Goal: Information Seeking & Learning: Learn about a topic

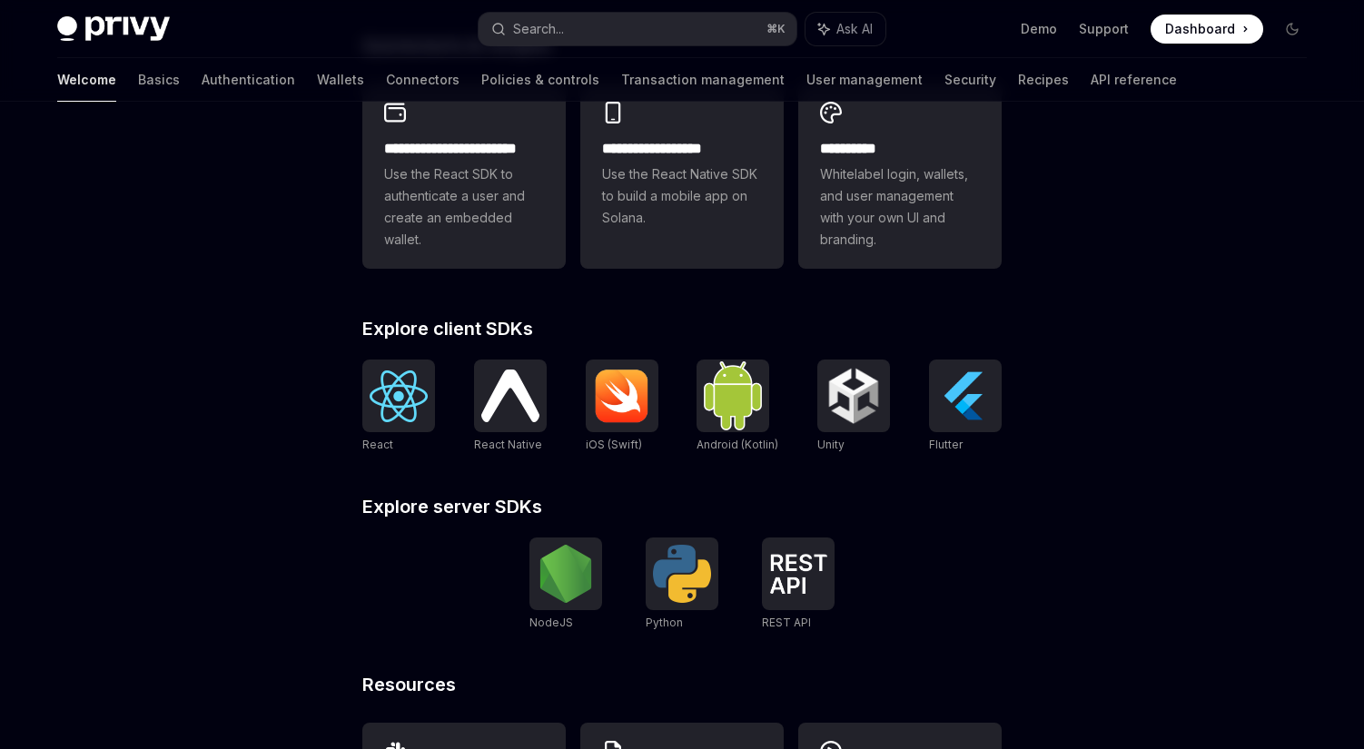
scroll to position [686, 0]
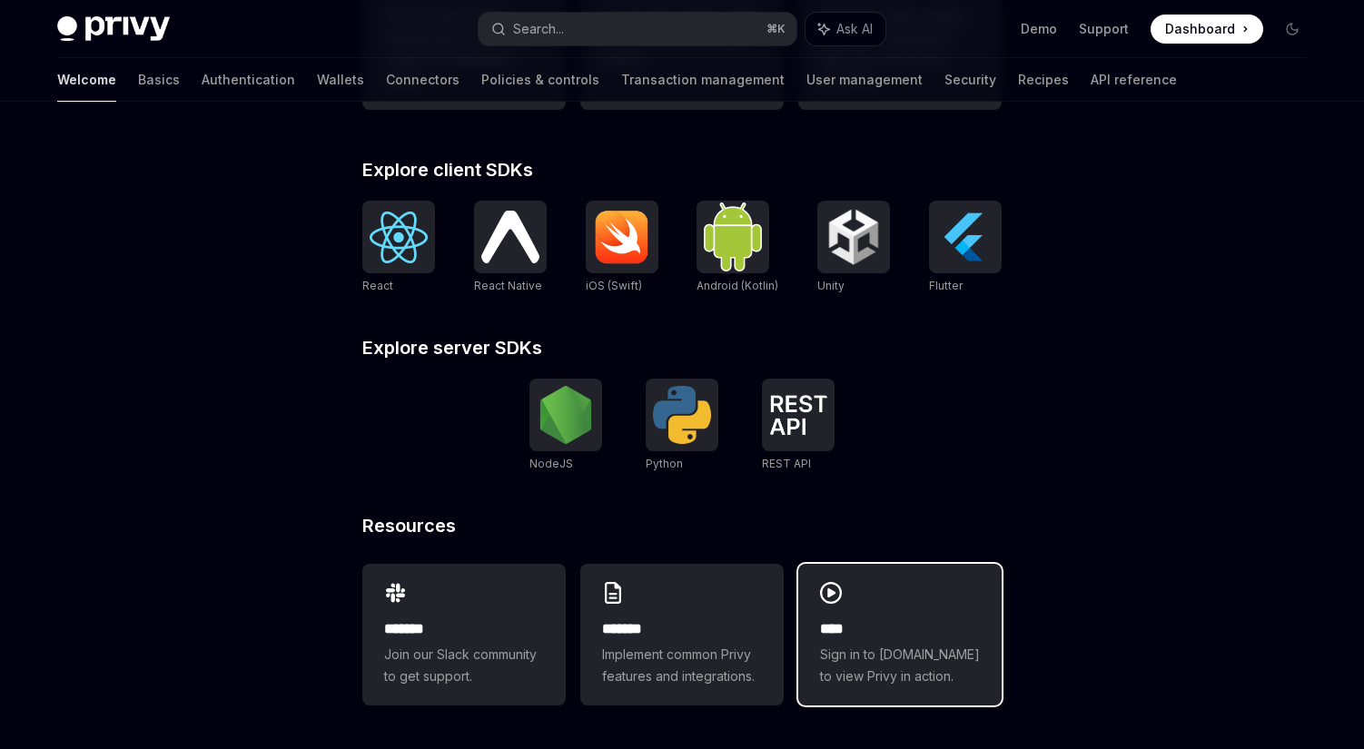
click at [894, 624] on h2 "****" at bounding box center [900, 630] width 160 height 22
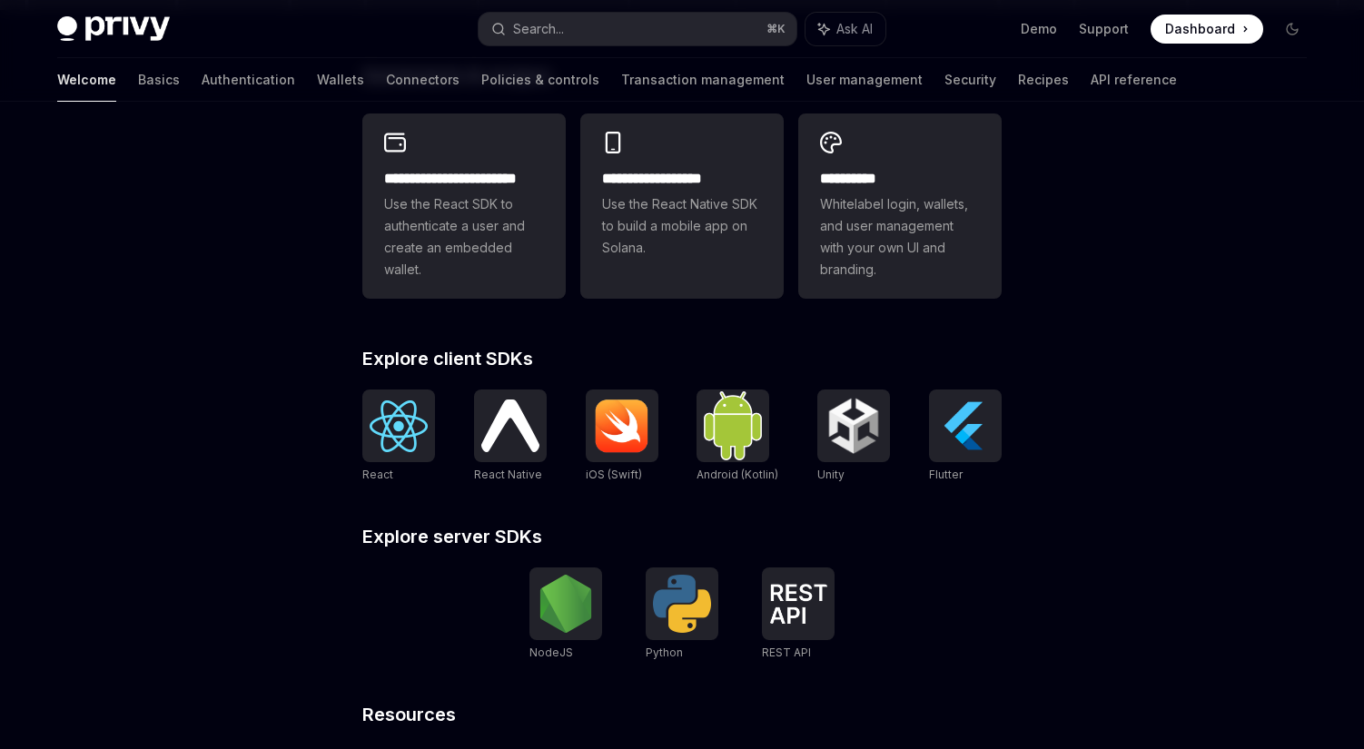
scroll to position [493, 0]
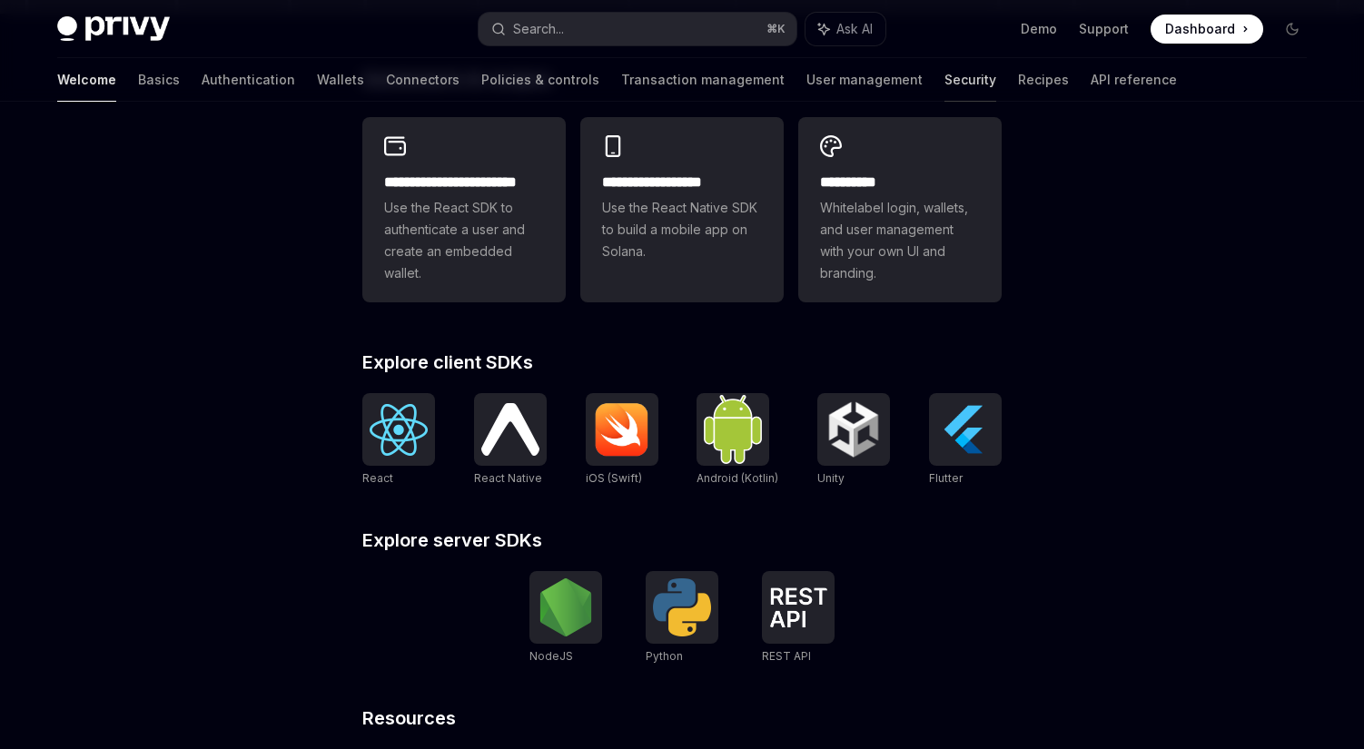
click at [945, 84] on link "Security" at bounding box center [971, 80] width 52 height 44
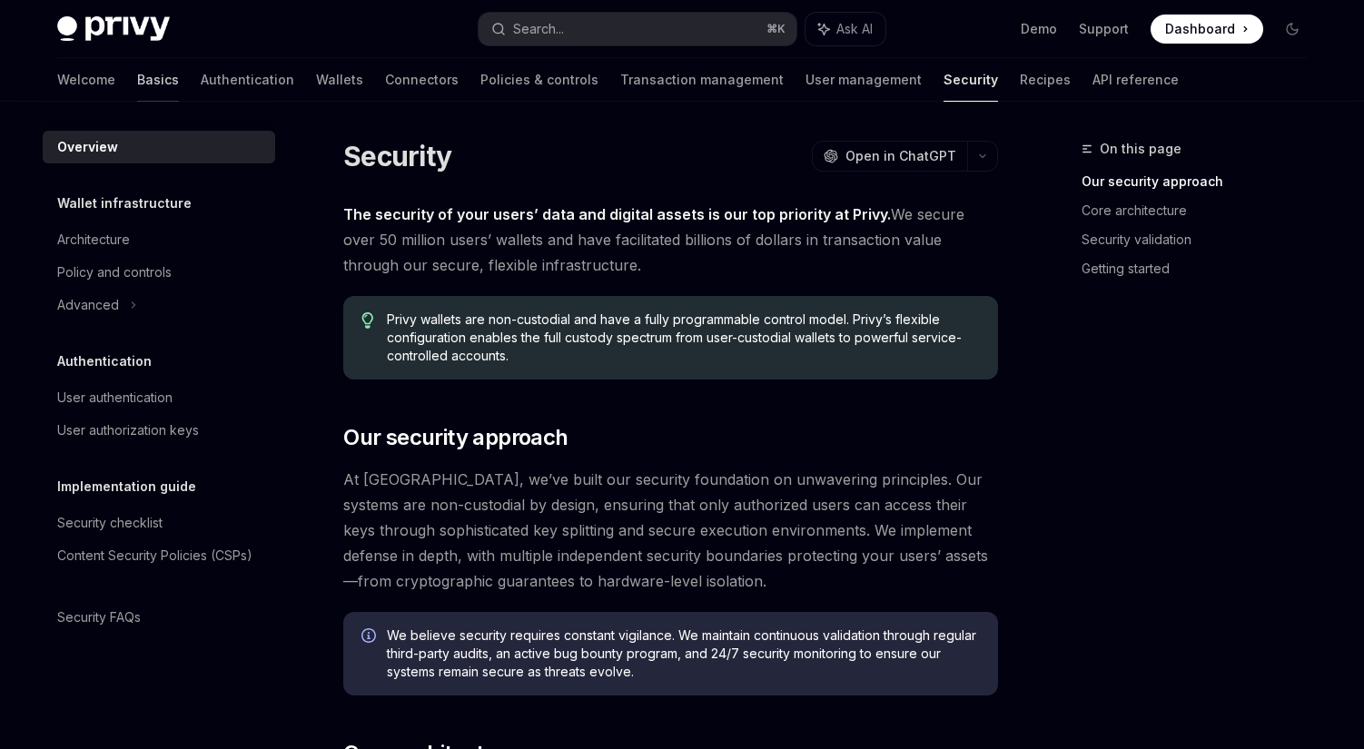
click at [137, 74] on link "Basics" at bounding box center [158, 80] width 42 height 44
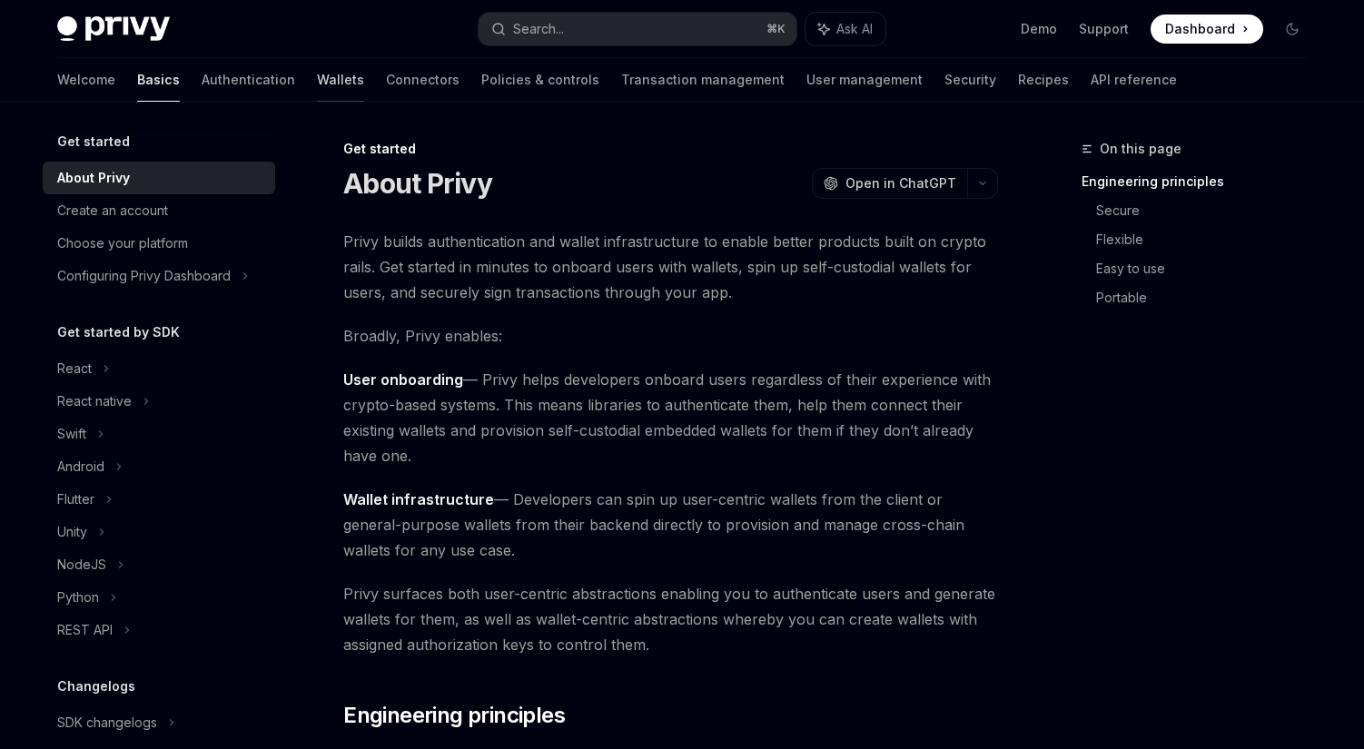
click at [317, 83] on link "Wallets" at bounding box center [340, 80] width 47 height 44
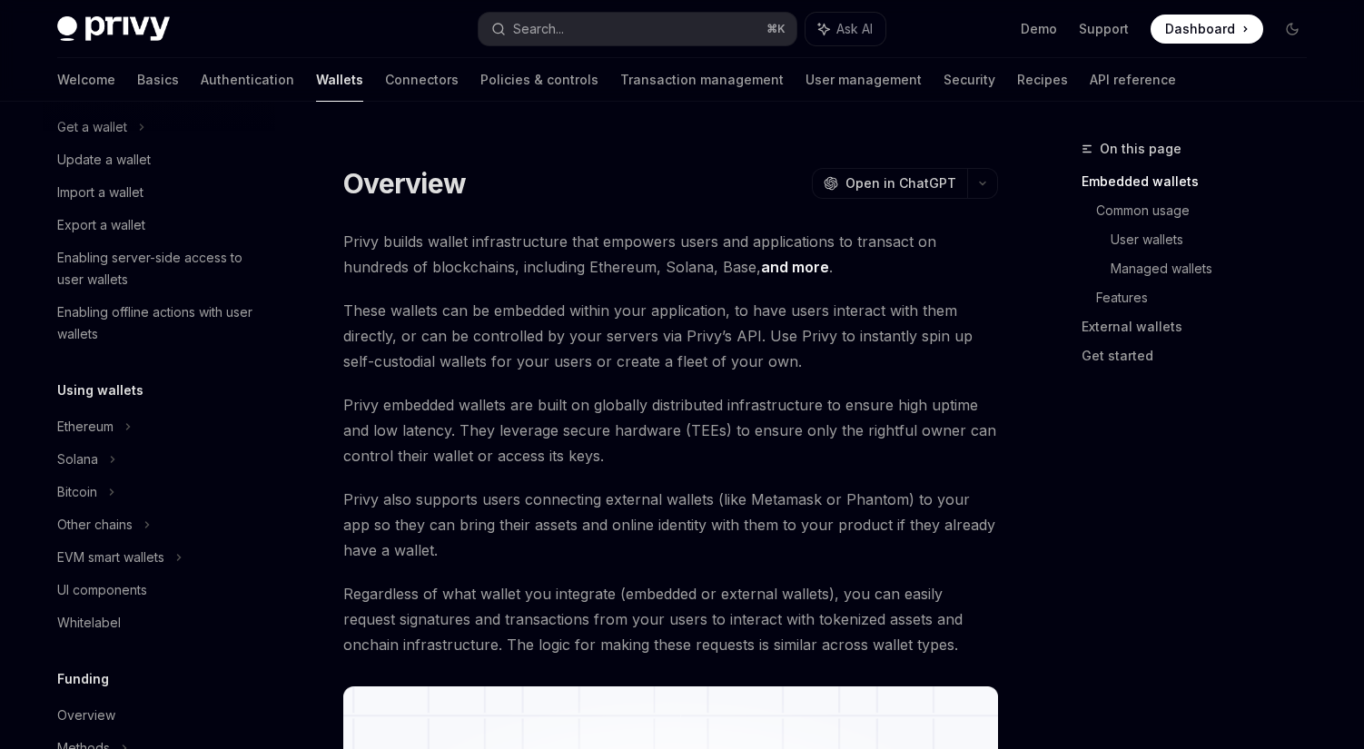
scroll to position [225, 0]
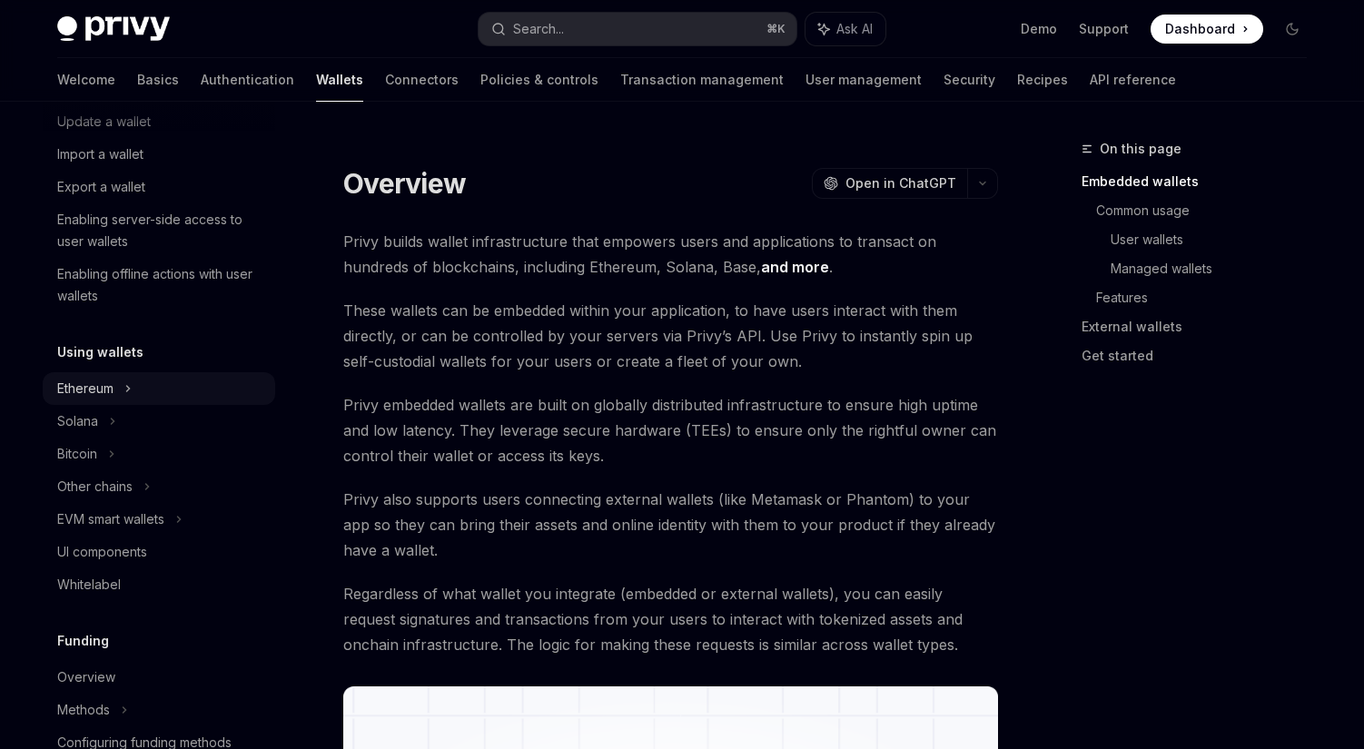
click at [95, 67] on div "Ethereum" at bounding box center [102, 56] width 90 height 22
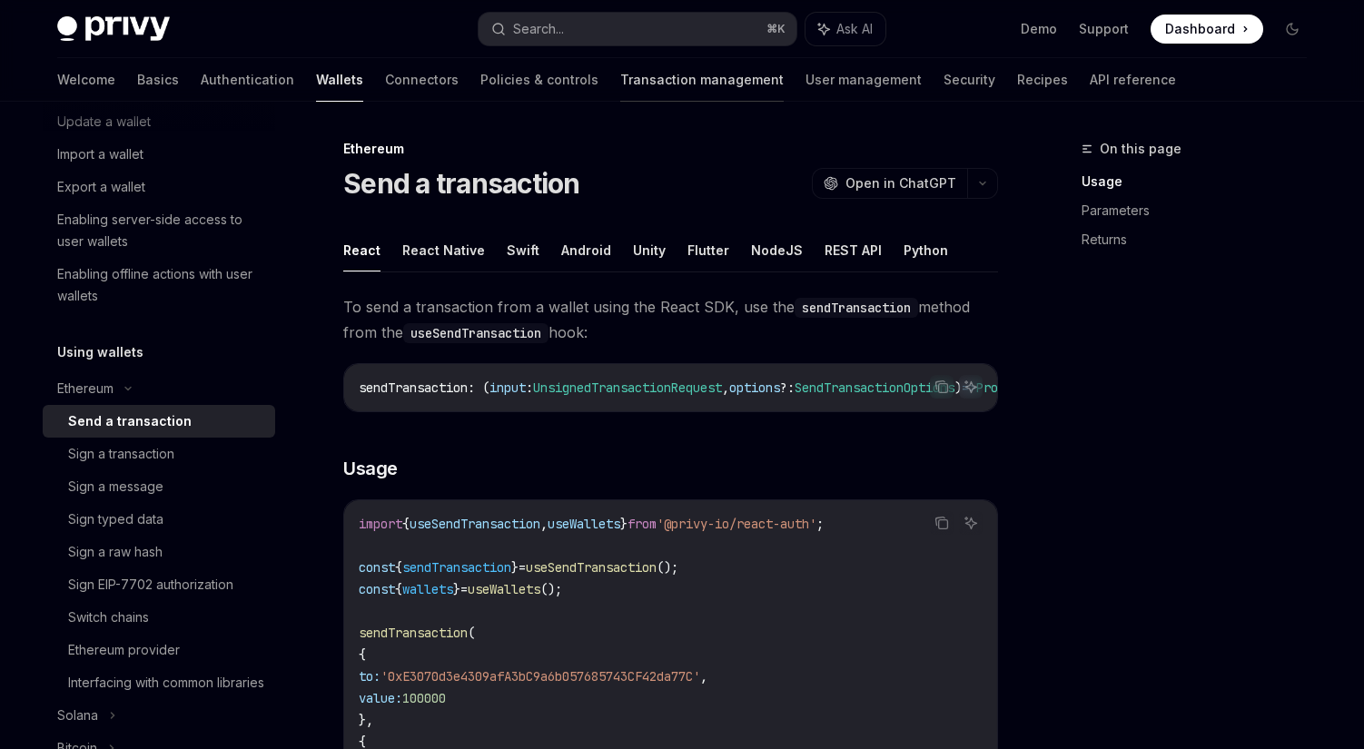
click at [620, 85] on link "Transaction management" at bounding box center [702, 80] width 164 height 44
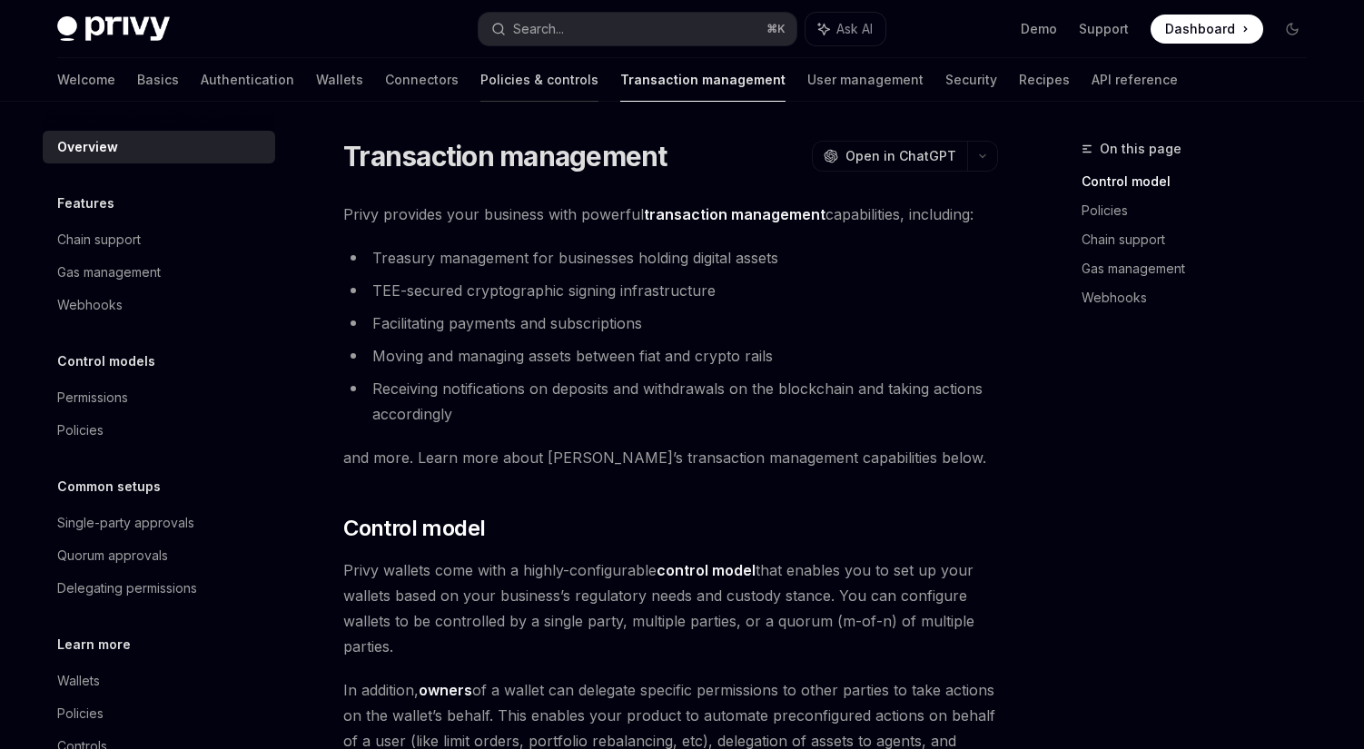
click at [481, 83] on link "Policies & controls" at bounding box center [540, 80] width 118 height 44
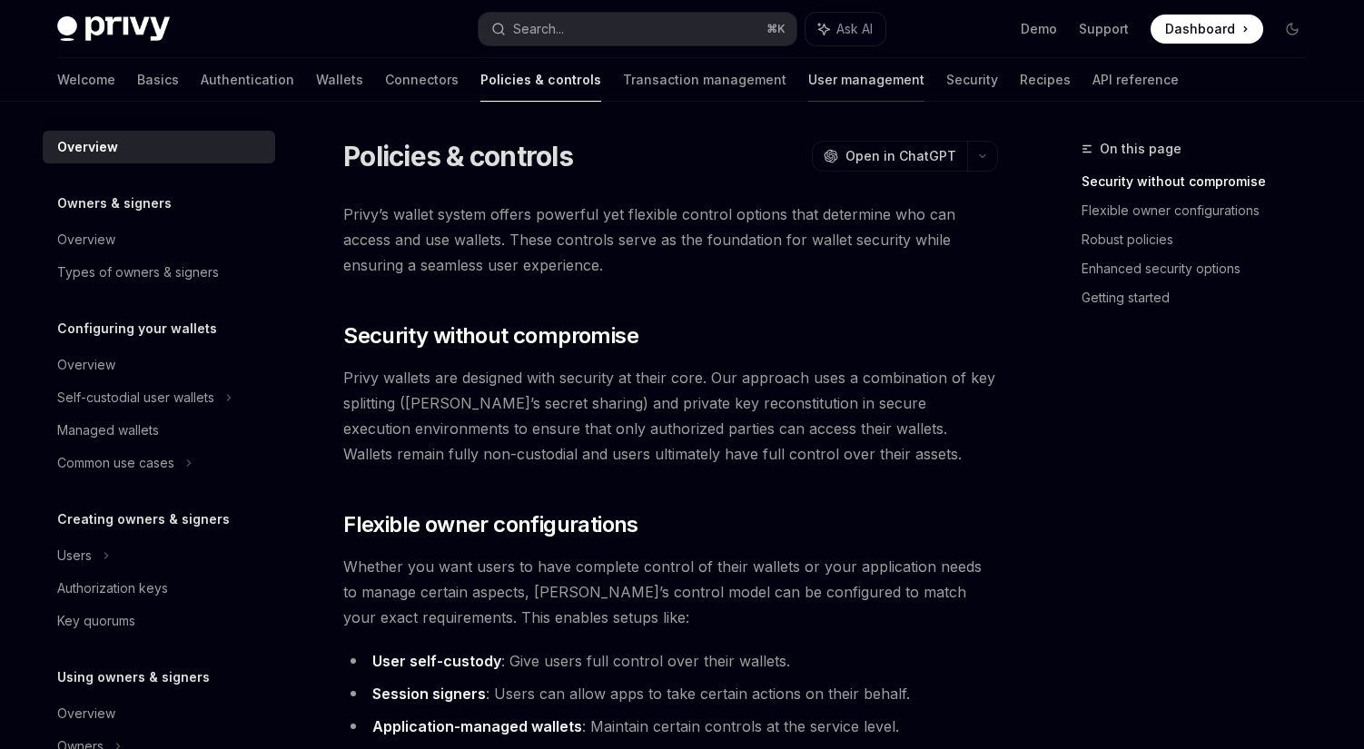
click at [808, 79] on link "User management" at bounding box center [866, 80] width 116 height 44
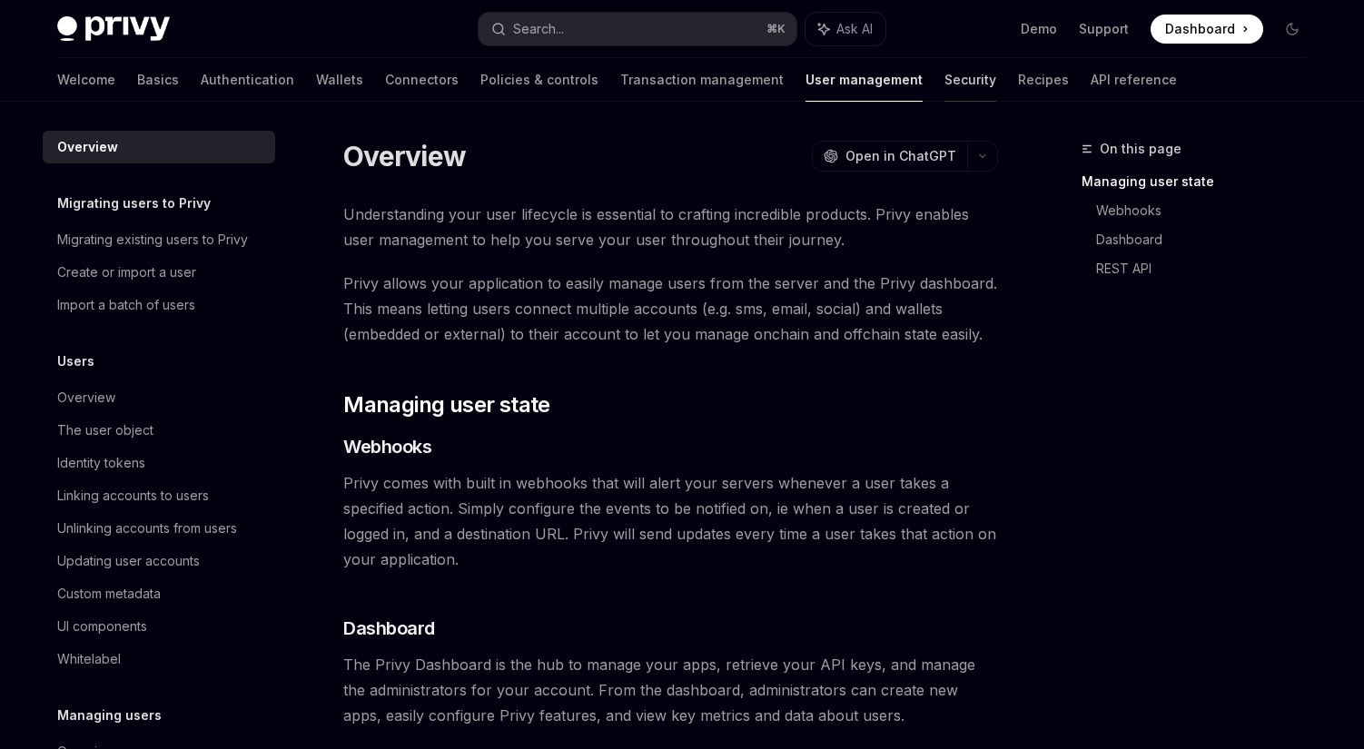
click at [945, 82] on link "Security" at bounding box center [971, 80] width 52 height 44
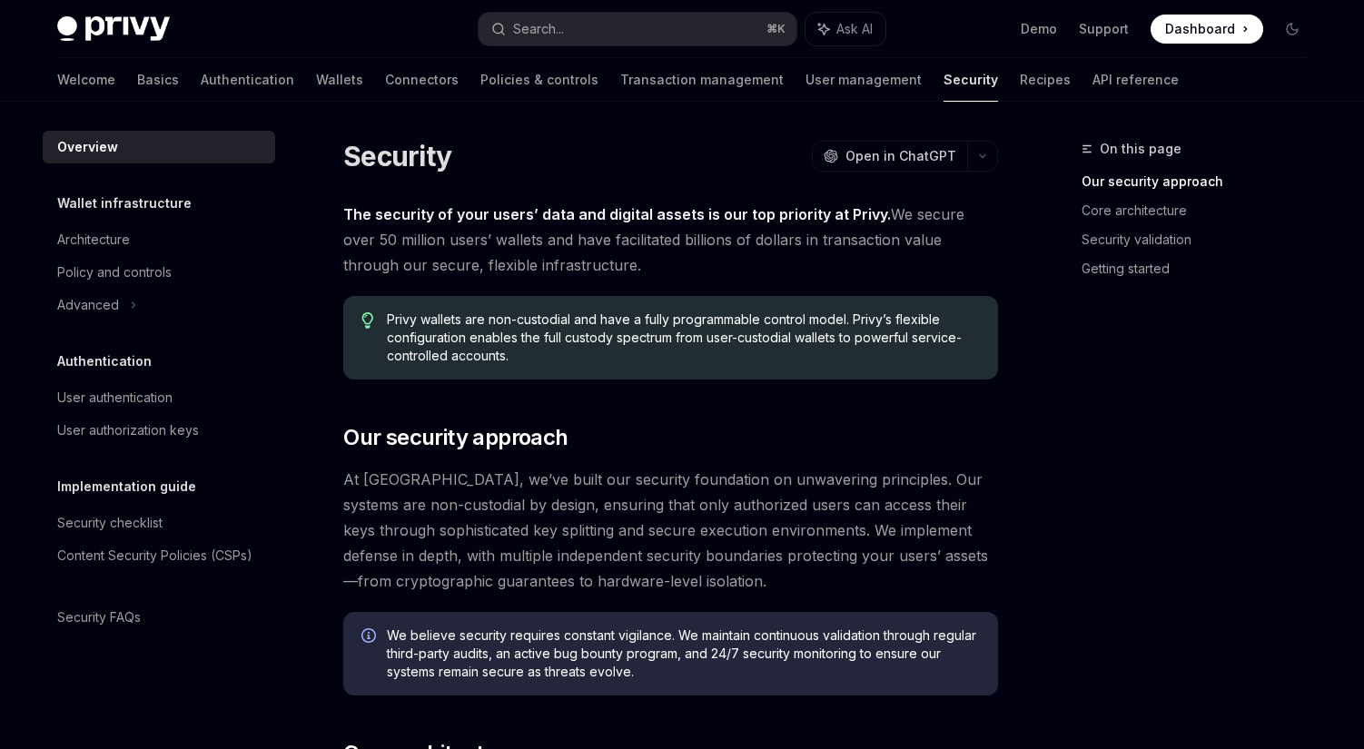
type textarea "*"
